Goal: Transaction & Acquisition: Purchase product/service

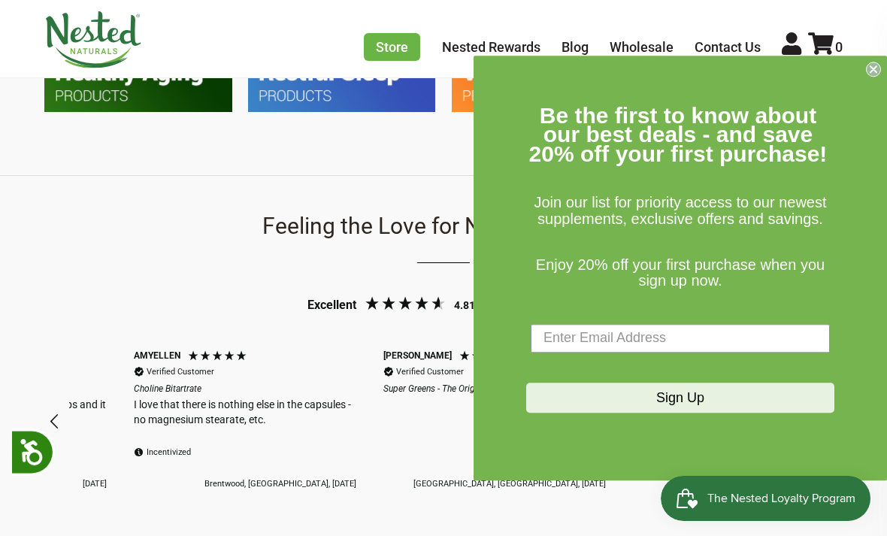
scroll to position [0, 1497]
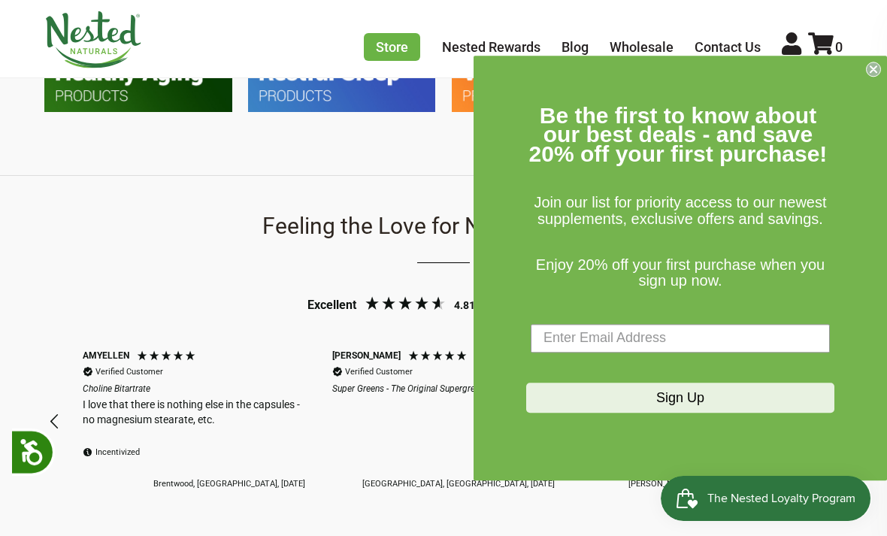
click at [873, 76] on circle "Close dialog" at bounding box center [874, 69] width 14 height 14
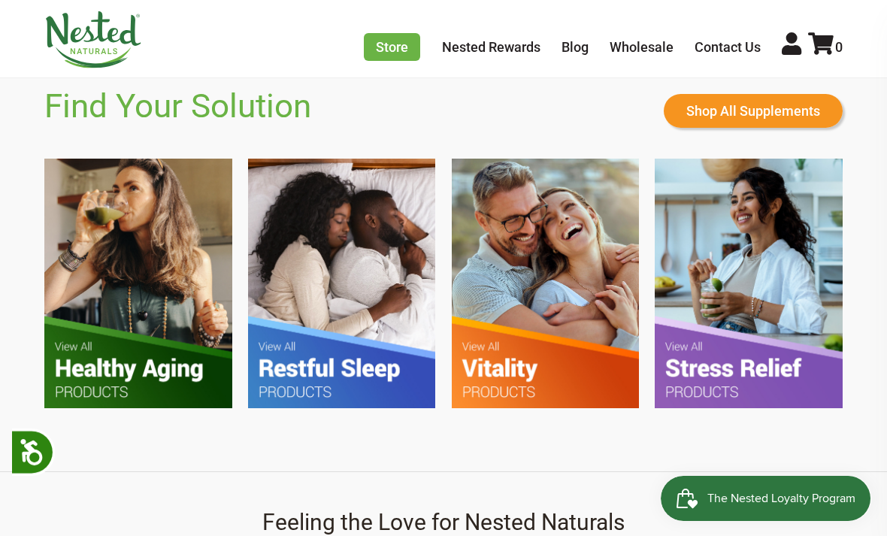
scroll to position [825, 0]
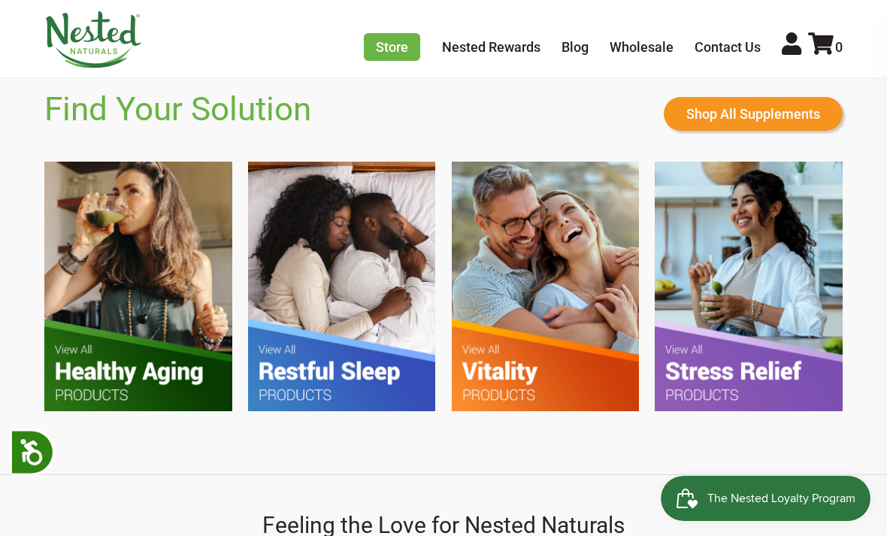
click at [338, 301] on img at bounding box center [342, 286] width 188 height 249
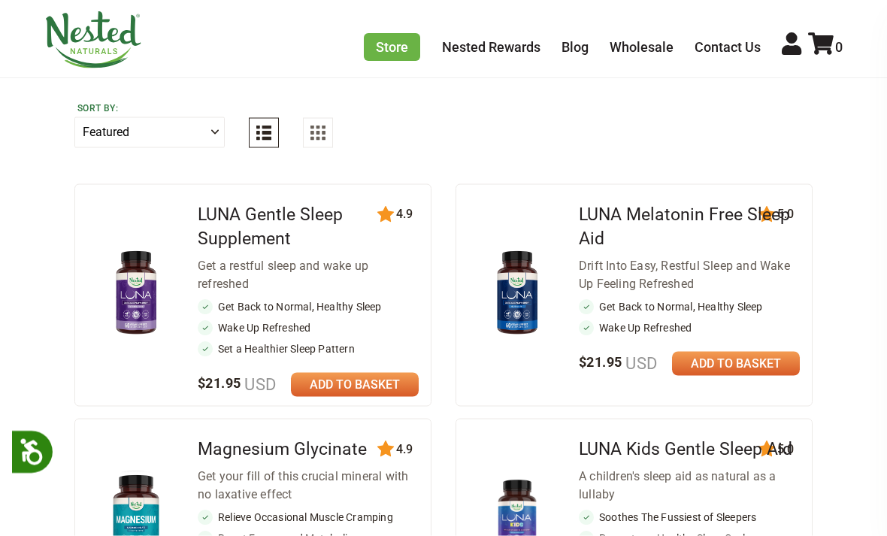
scroll to position [568, 0]
click at [343, 374] on link at bounding box center [355, 384] width 128 height 24
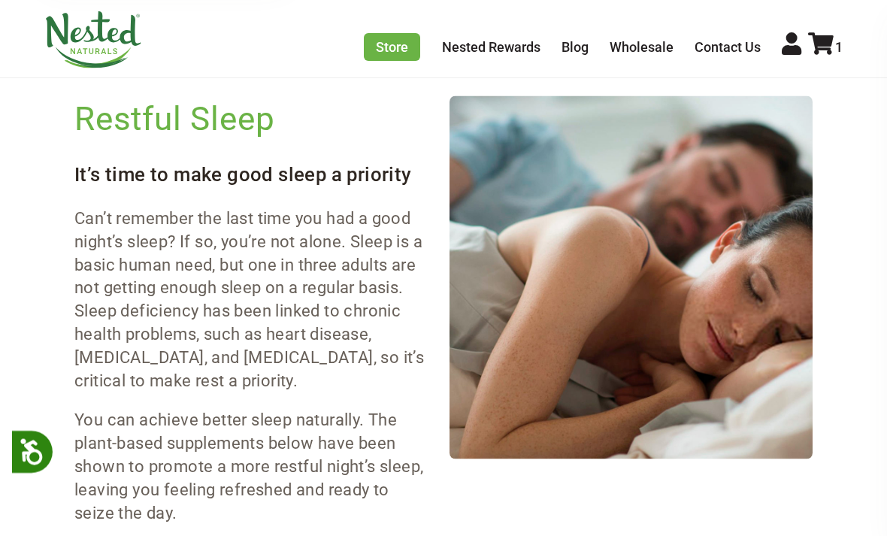
scroll to position [0, 0]
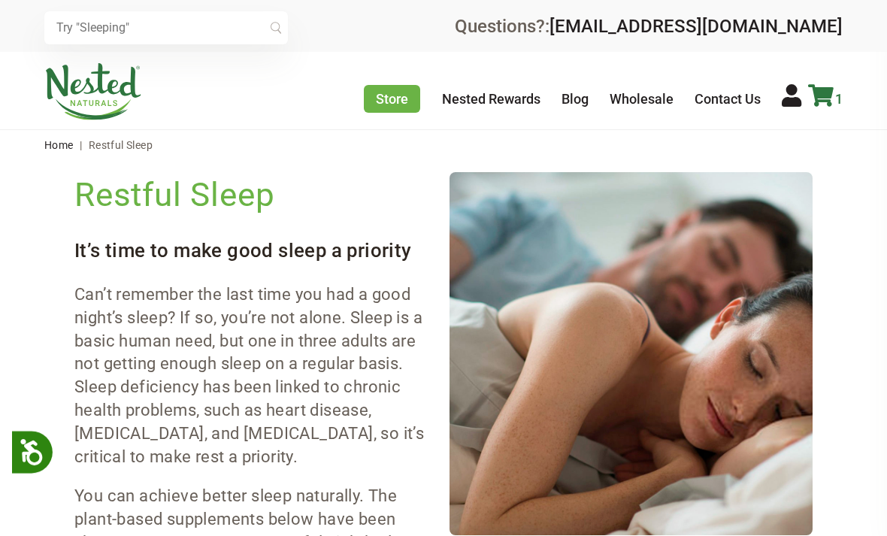
click at [825, 95] on icon at bounding box center [821, 95] width 26 height 23
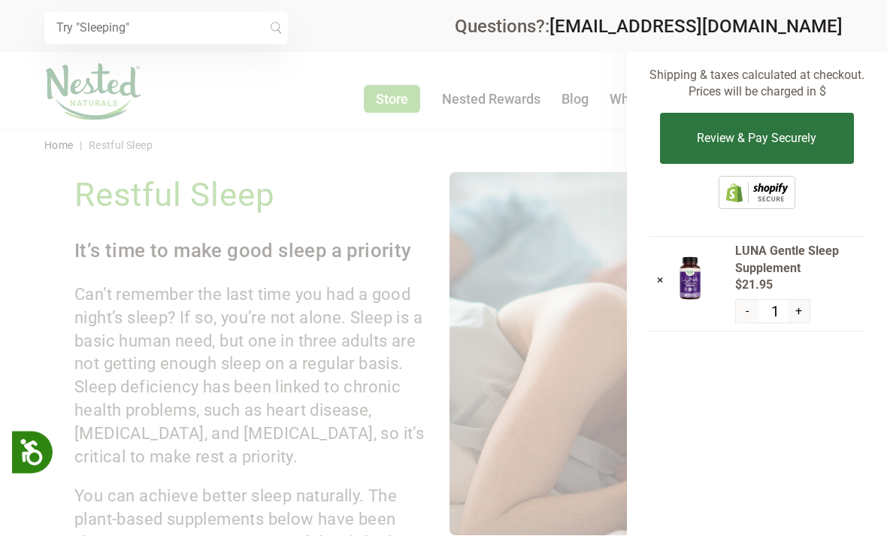
click at [793, 310] on button "+" at bounding box center [799, 311] width 22 height 23
type input "2"
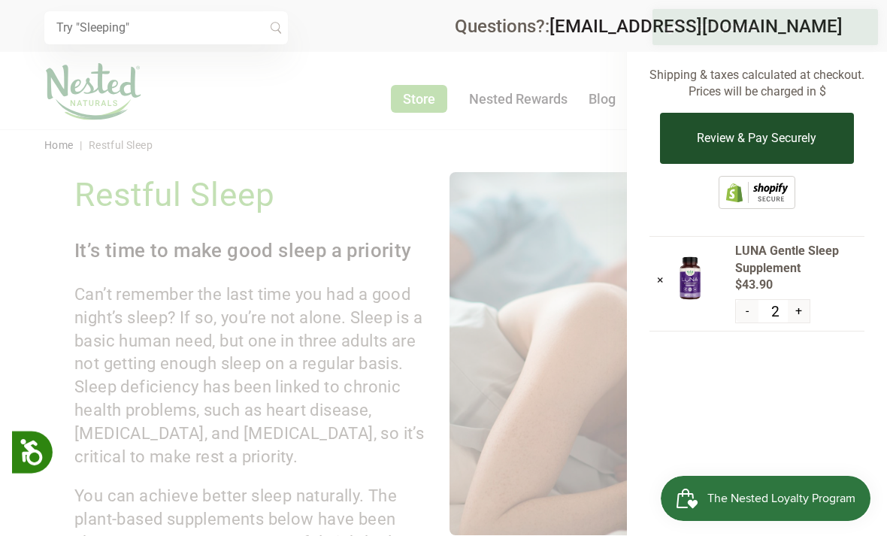
click at [735, 133] on button "Review & Pay Securely" at bounding box center [756, 138] width 193 height 51
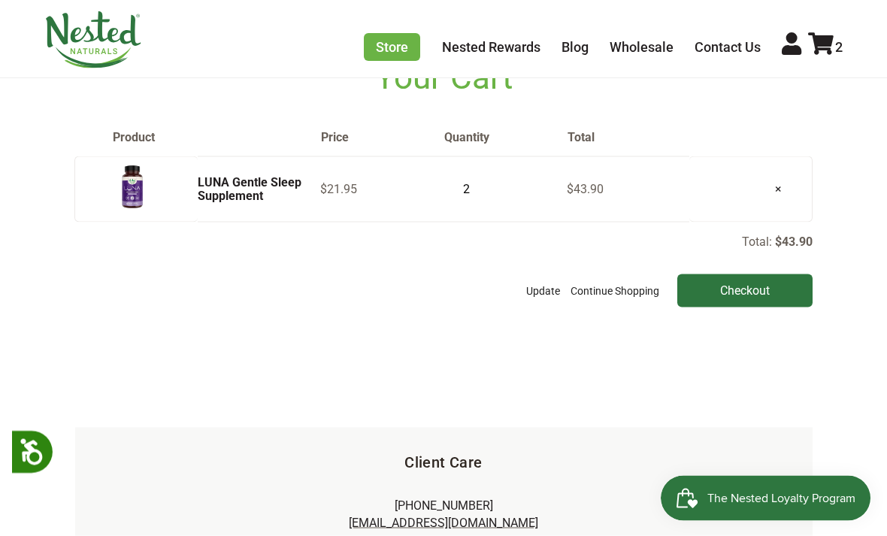
scroll to position [109, 0]
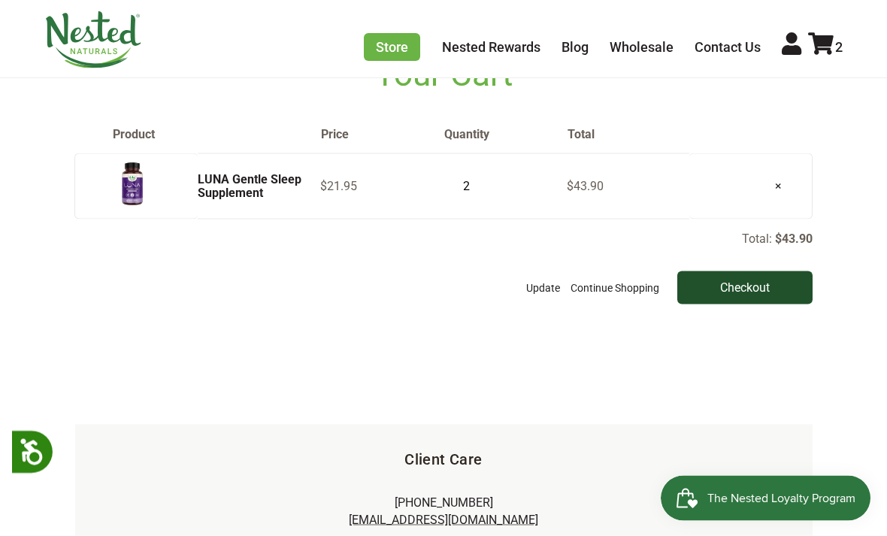
click at [740, 304] on input "Checkout" at bounding box center [744, 287] width 135 height 33
